Goal: Information Seeking & Learning: Learn about a topic

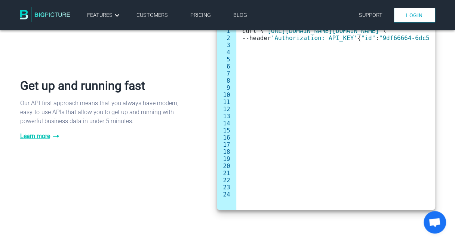
scroll to position [523, 0]
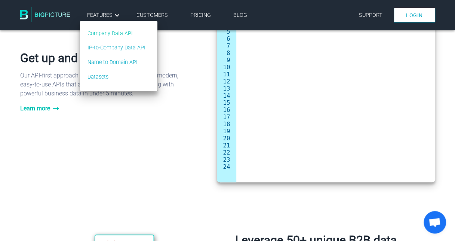
click at [115, 35] on link "Company Data API" at bounding box center [116, 34] width 58 height 8
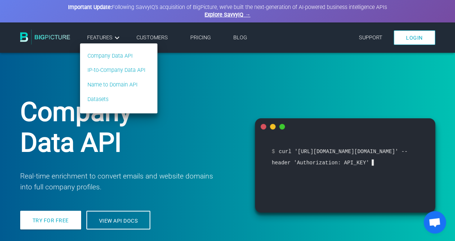
click at [111, 64] on ul "Company Data API IP-to-Company Data API Name to Domain API Datasets" at bounding box center [119, 78] width 78 height 71
click at [113, 56] on link "Company Data API" at bounding box center [116, 56] width 58 height 8
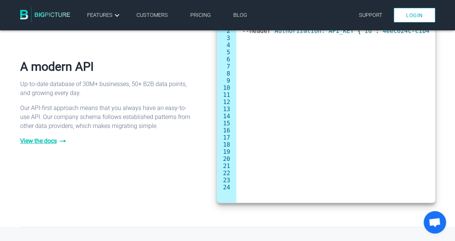
scroll to position [748, 0]
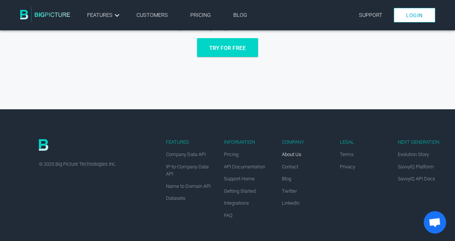
click at [286, 152] on span "About Us" at bounding box center [291, 154] width 19 height 6
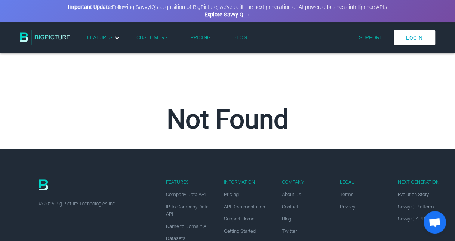
click at [224, 18] on div "Important Update: Following SavvyIQ's acquisition of BigPicture, we've built th…" at bounding box center [227, 11] width 336 height 15
click at [224, 16] on link "Explore SavvyIQ →" at bounding box center [227, 15] width 46 height 6
click at [208, 38] on link "Pricing" at bounding box center [200, 37] width 21 height 6
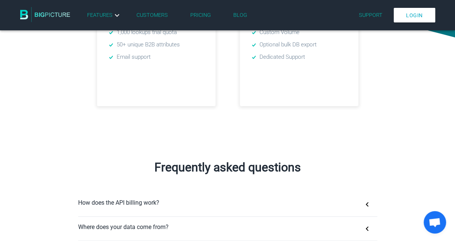
scroll to position [486, 0]
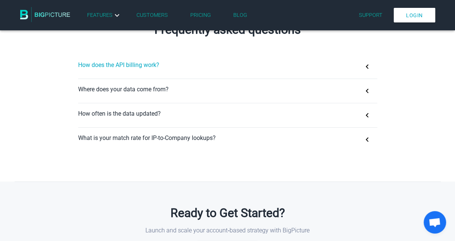
click at [212, 68] on button "How does the API billing work?" at bounding box center [227, 67] width 299 height 24
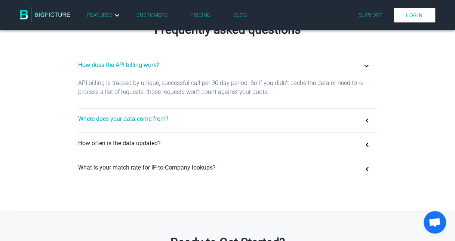
click at [222, 123] on button "Where does your data come from?" at bounding box center [227, 120] width 299 height 24
